Goal: Find specific page/section

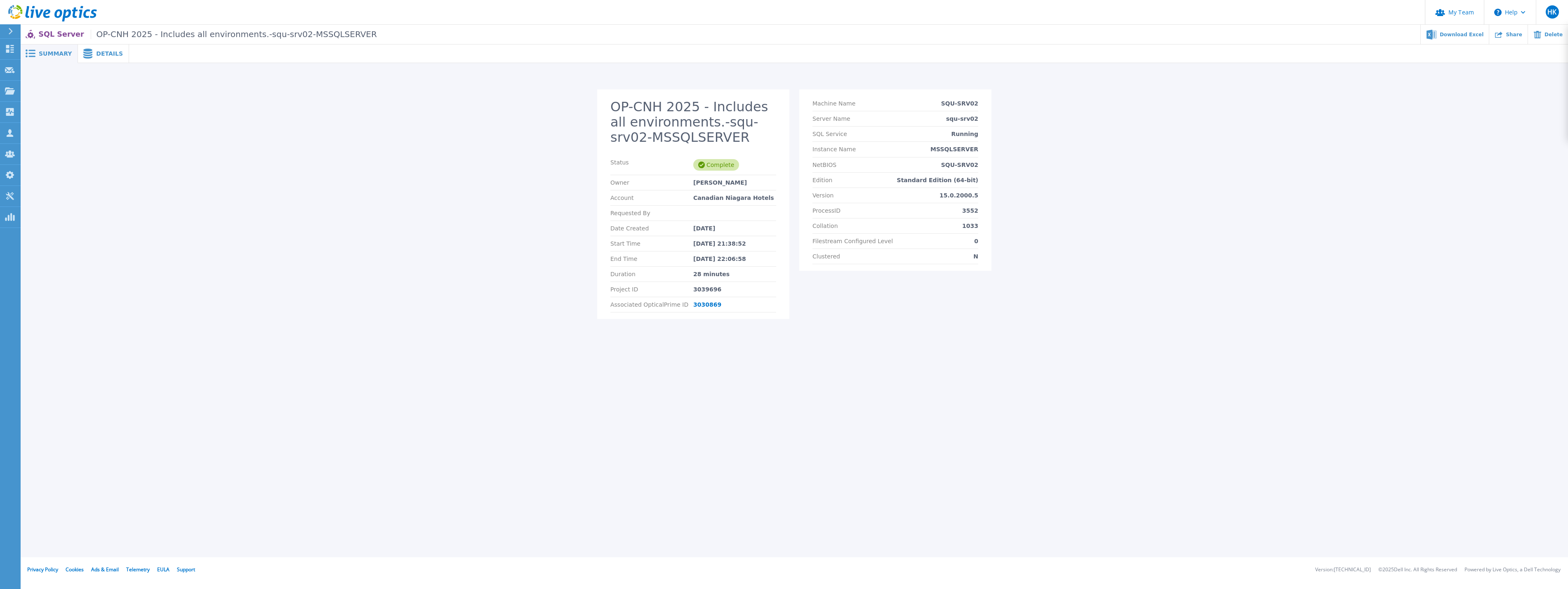
click at [88, 57] on span at bounding box center [87, 54] width 18 height 10
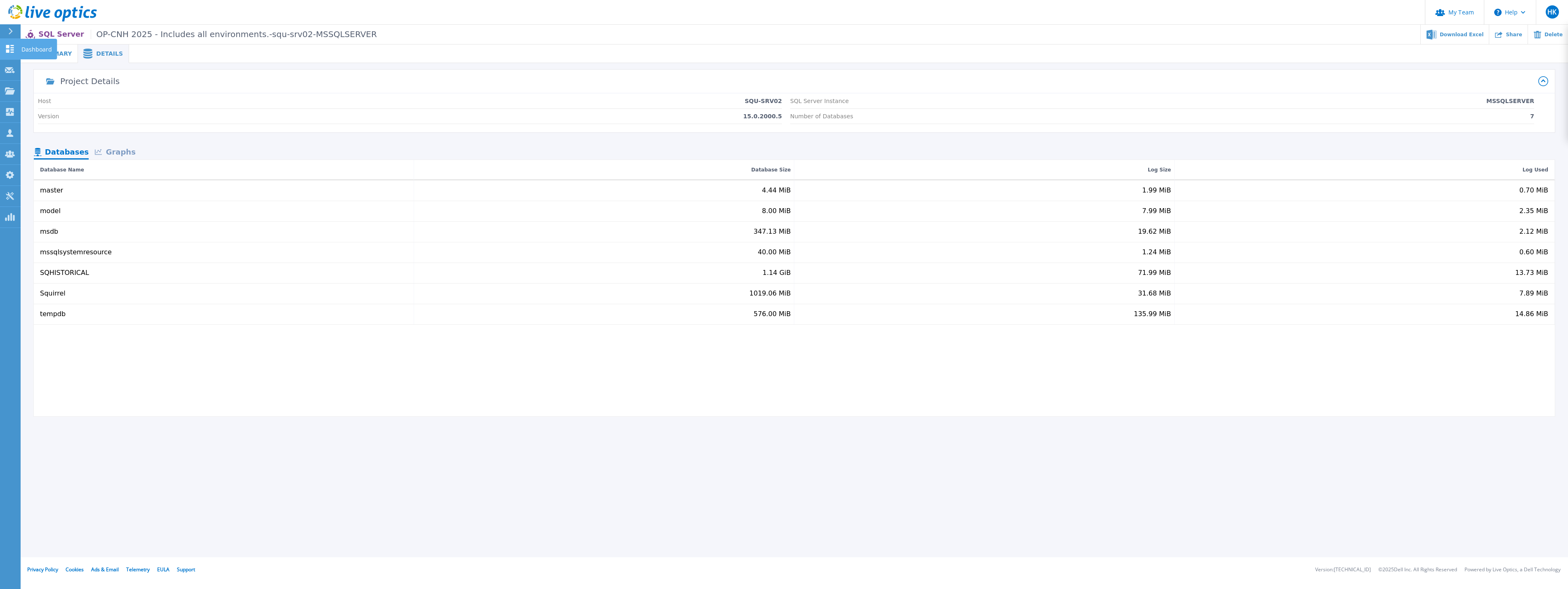
click at [5, 49] on icon at bounding box center [9, 49] width 10 height 8
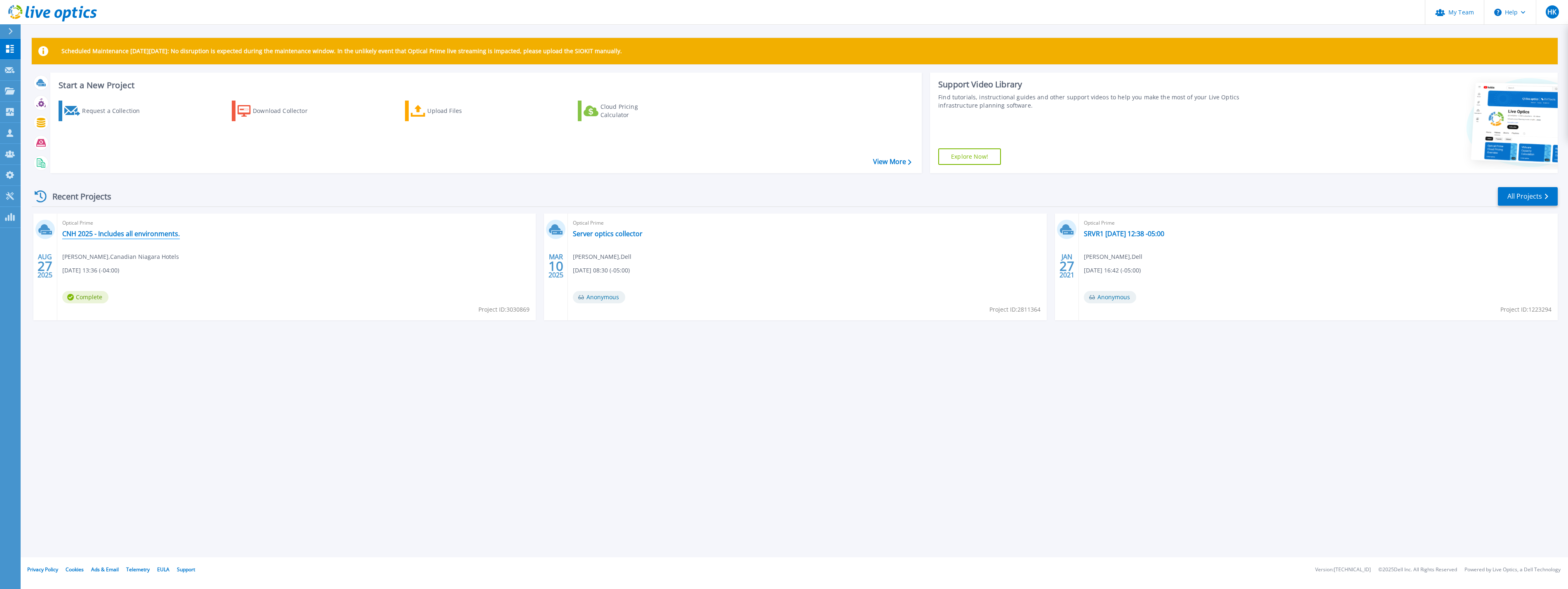
click at [115, 234] on link "CNH 2025 - Includes all environments." at bounding box center [121, 234] width 118 height 8
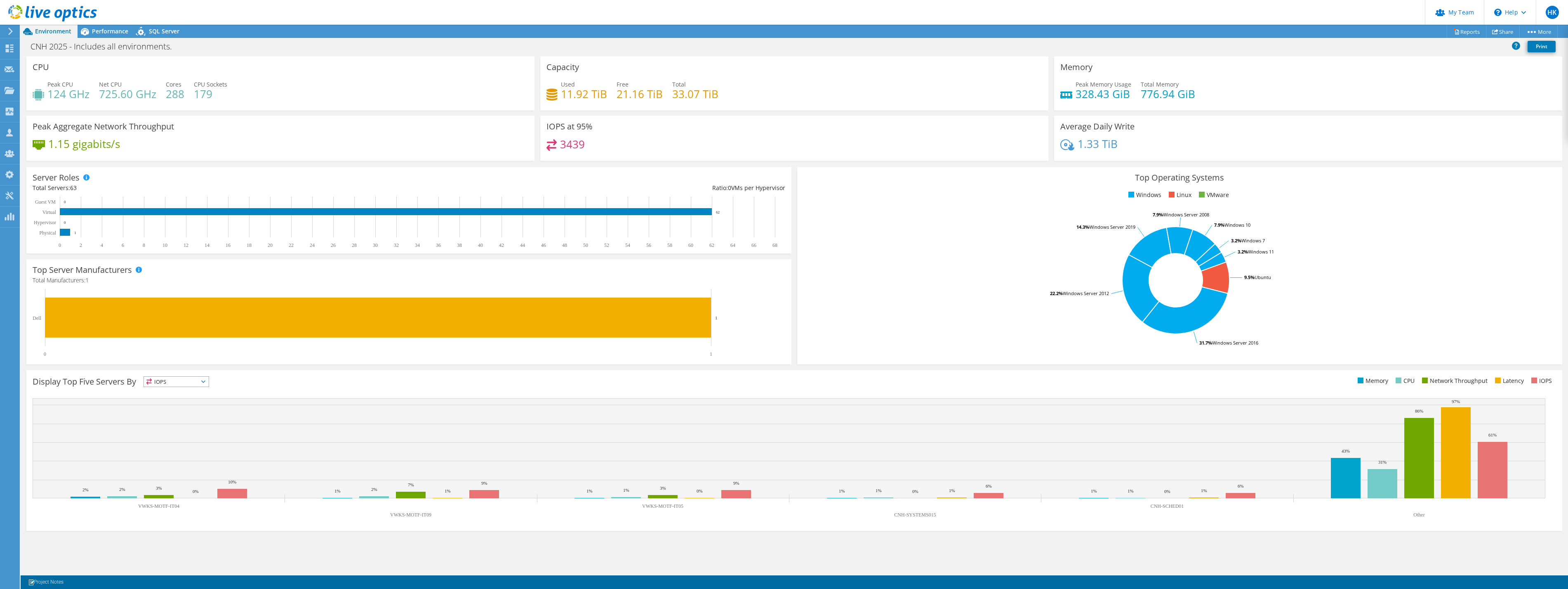
click at [670, 140] on div "3439" at bounding box center [794, 148] width 496 height 17
